Goal: Entertainment & Leisure: Consume media (video, audio)

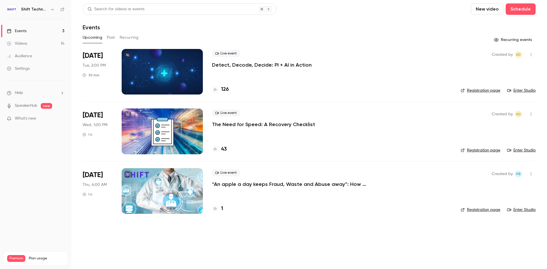
click at [109, 37] on button "Past" at bounding box center [111, 37] width 8 height 9
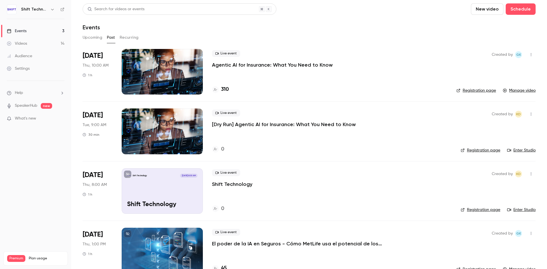
click at [227, 64] on p "Agentic AI for Insurance: What You Need to Know" at bounding box center [272, 65] width 121 height 7
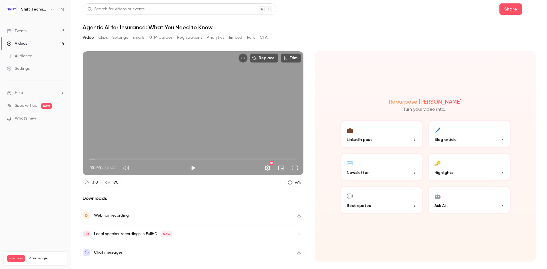
click at [300, 215] on icon "button" at bounding box center [299, 216] width 5 height 4
click at [269, 169] on button "Settings" at bounding box center [267, 168] width 11 height 11
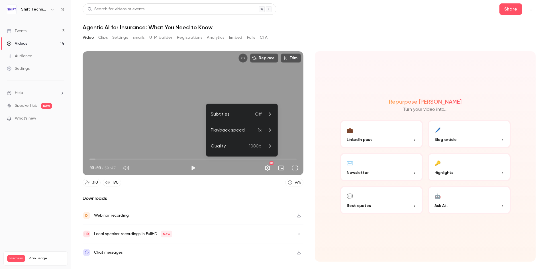
click at [268, 145] on icon at bounding box center [269, 146] width 7 height 7
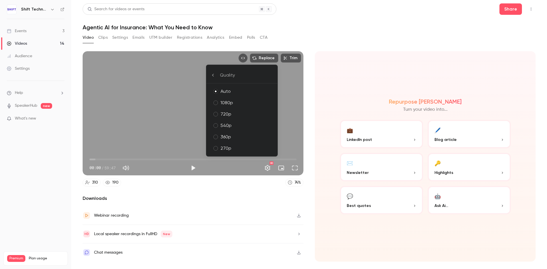
click at [324, 96] on div at bounding box center [273, 134] width 547 height 269
